Goal: Find specific page/section: Find specific page/section

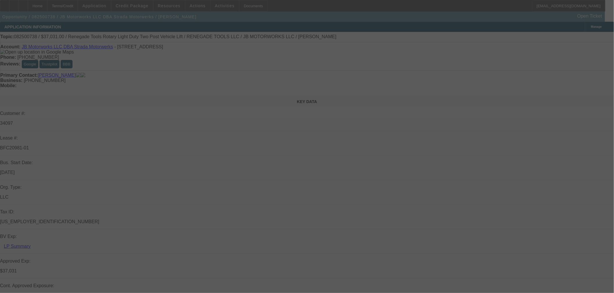
select select "0"
select select "3"
select select "0.1"
select select "4"
select select "0"
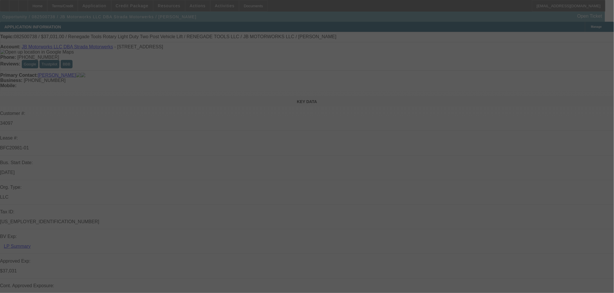
select select "3"
select select "0.1"
select select "4"
select select "0"
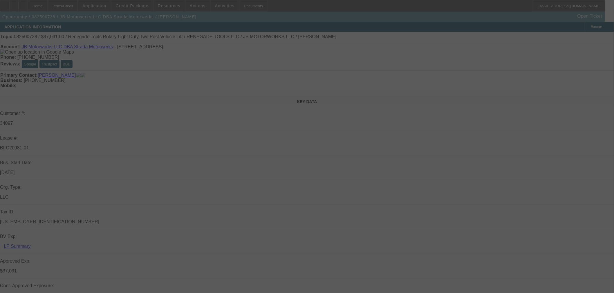
select select "3"
select select "0.1"
select select "4"
select select "0"
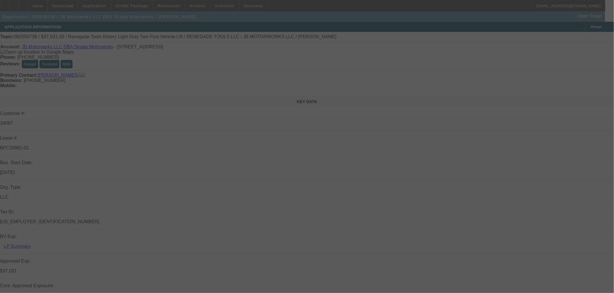
select select "3"
select select "0.1"
select select "4"
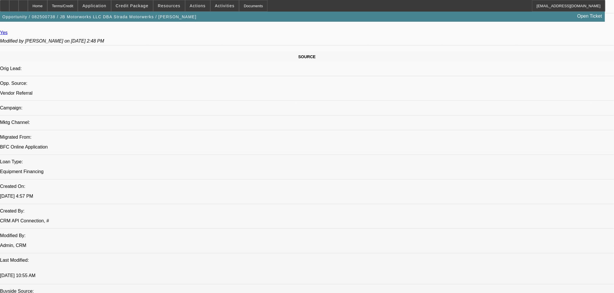
scroll to position [354, 0]
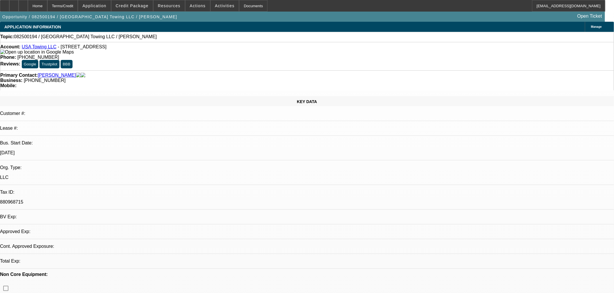
select select "0"
select select "2"
select select "0.1"
select select "4"
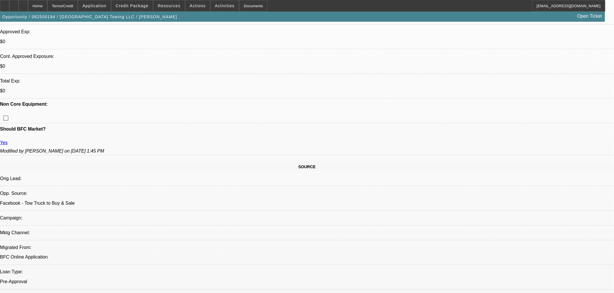
scroll to position [225, 0]
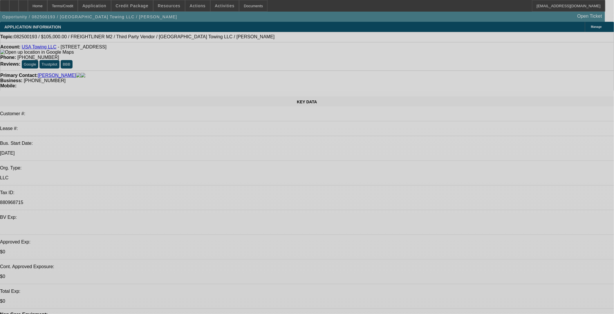
select select "0"
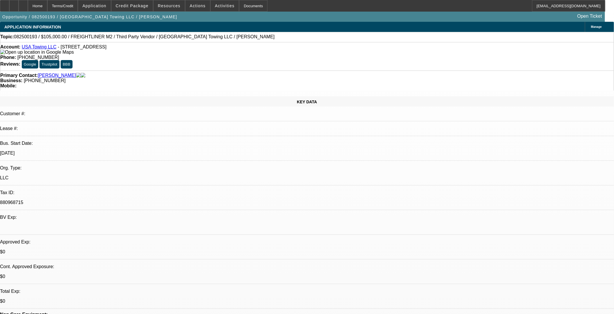
select select "0"
select select "2"
select select "0"
select select "6"
select select "0"
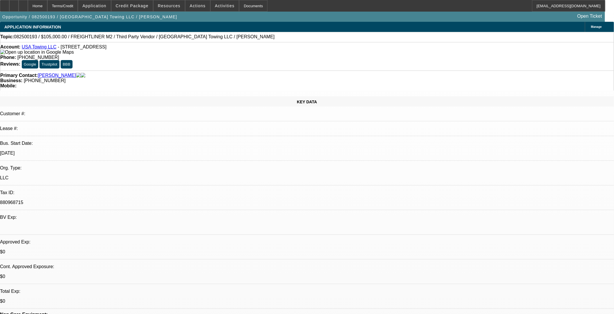
select select "0"
select select "2"
select select "0"
select select "6"
select select "0"
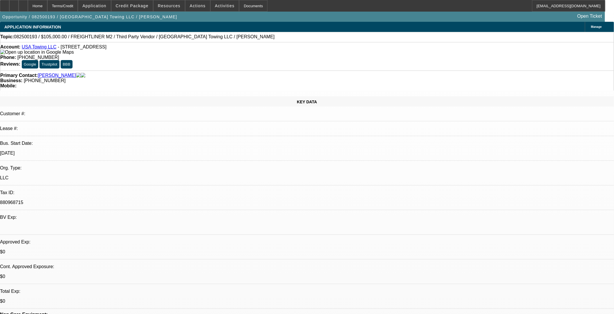
select select "0"
select select "2"
select select "0"
select select "6"
select select "0"
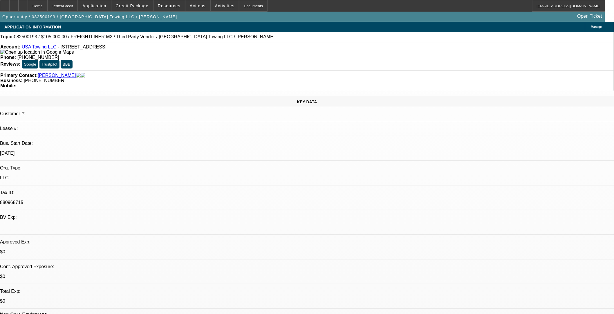
select select "0"
select select "2"
select select "0"
select select "6"
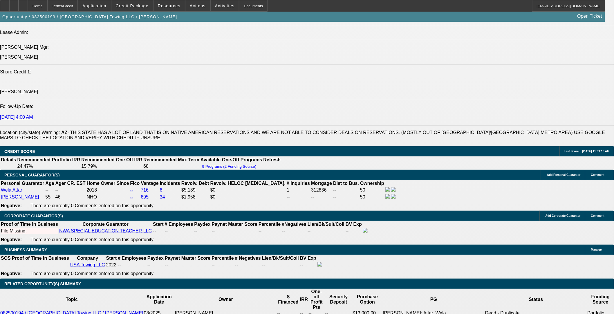
scroll to position [709, 0]
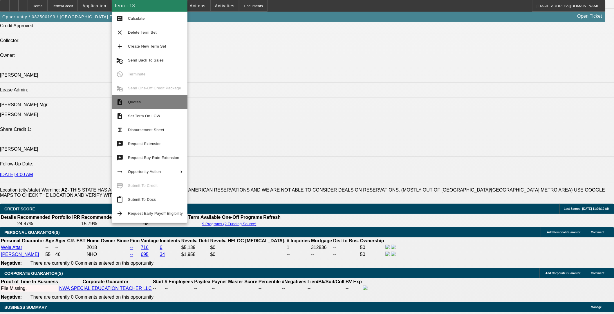
click at [131, 103] on span "Quotes" at bounding box center [134, 102] width 13 height 4
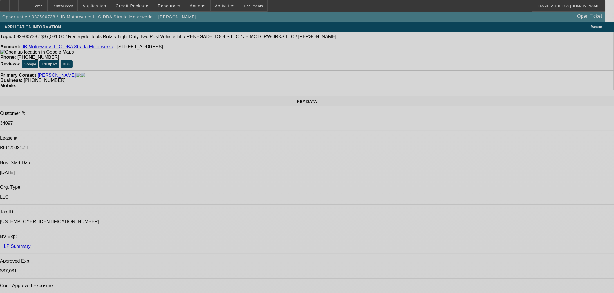
select select "0"
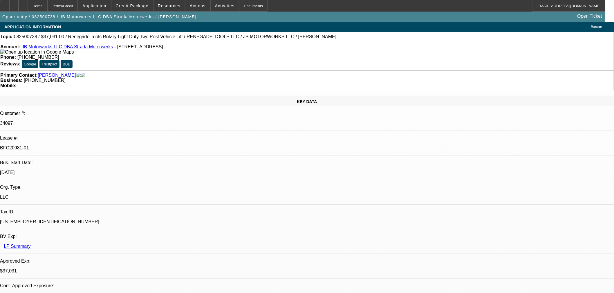
select select "3"
select select "0.1"
select select "4"
select select "0"
select select "3"
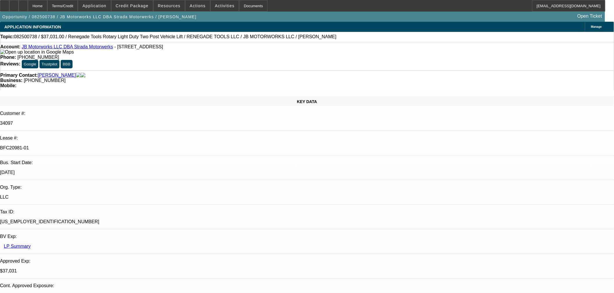
select select "0.1"
select select "4"
select select "0"
select select "3"
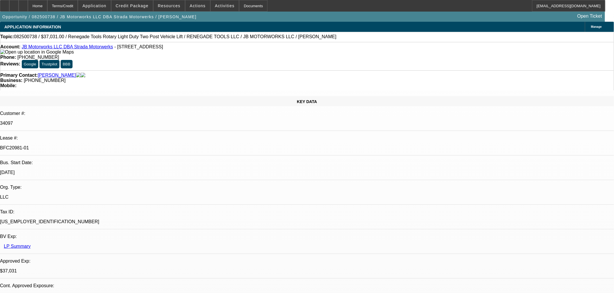
select select "0.1"
select select "4"
select select "0"
select select "3"
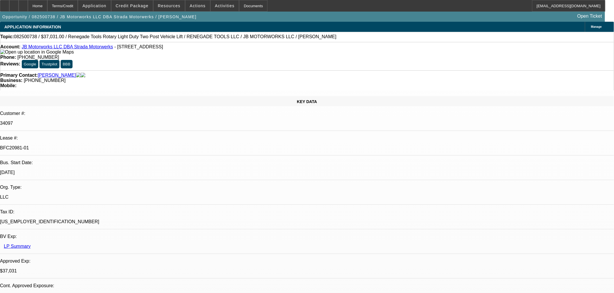
select select "0.1"
select select "4"
click at [130, 6] on span "Credit Package" at bounding box center [132, 5] width 33 height 5
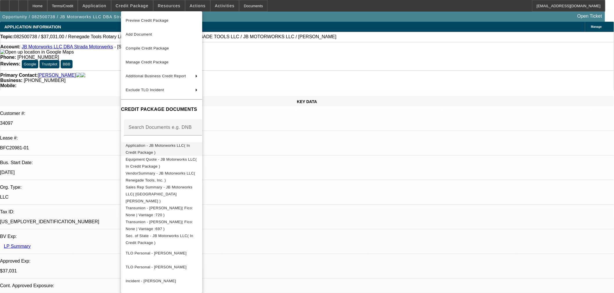
click at [165, 144] on span "Application - JB Motorworks LLC( In Credit Package )" at bounding box center [162, 149] width 72 height 14
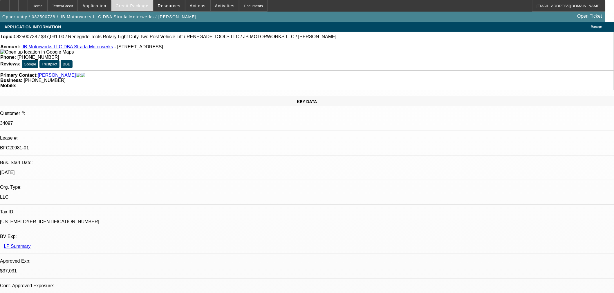
click at [130, 1] on span at bounding box center [131, 6] width 41 height 14
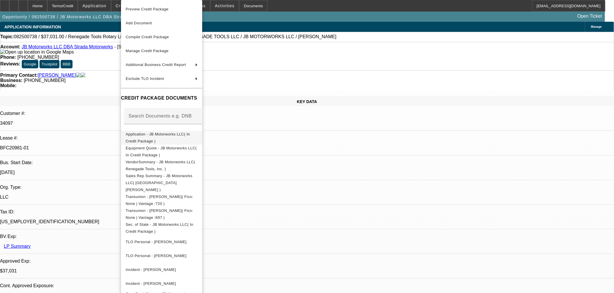
click at [151, 131] on button "Application - JB Motorworks LLC( In Credit Package )" at bounding box center [161, 138] width 81 height 14
